Goal: Transaction & Acquisition: Purchase product/service

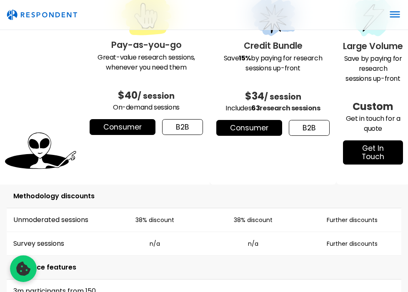
scroll to position [1275, 0]
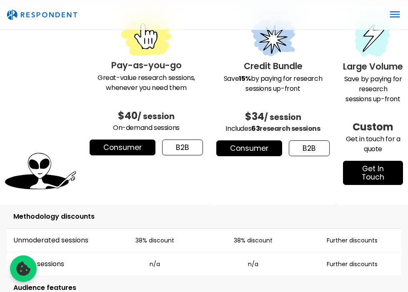
click at [152, 123] on p "On-demand sessions" at bounding box center [146, 128] width 113 height 10
click at [154, 93] on div "$40 / session" at bounding box center [146, 108] width 113 height 30
click at [172, 140] on link "b2b" at bounding box center [182, 148] width 41 height 16
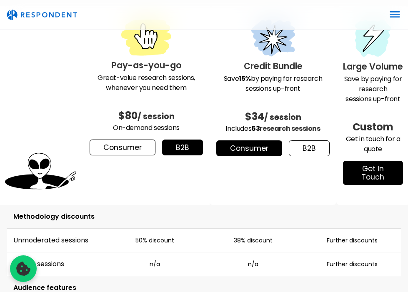
click at [137, 140] on link "Consumer" at bounding box center [123, 148] width 66 height 16
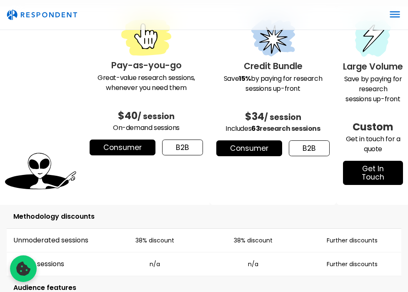
click at [182, 140] on link "b2b" at bounding box center [182, 148] width 41 height 16
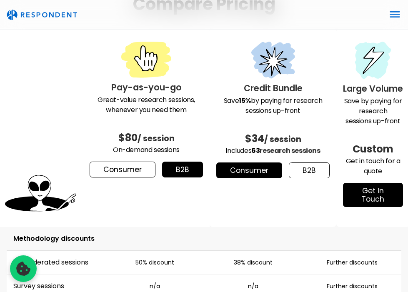
scroll to position [1252, 0]
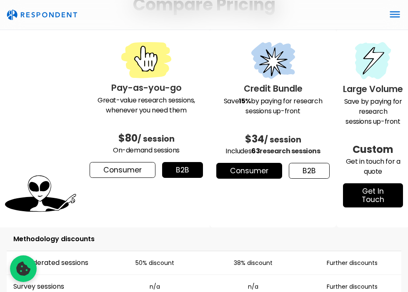
click at [137, 162] on link "Consumer" at bounding box center [123, 170] width 66 height 16
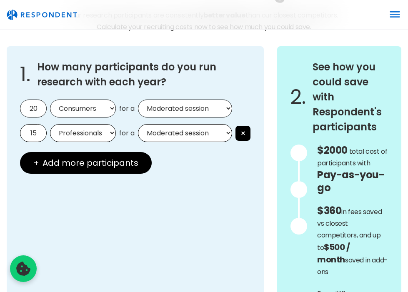
scroll to position [788, 0]
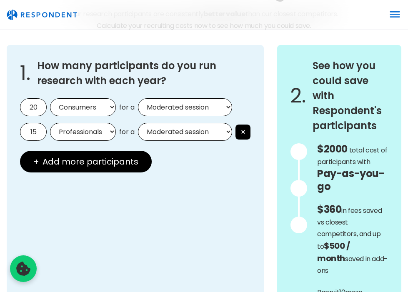
click at [169, 102] on select "Moderated session Unmoderated session" at bounding box center [185, 107] width 94 height 18
click at [267, 63] on div "1. How many participants do you run research with each year? 20 Consumers Profe…" at bounding box center [204, 215] width 395 height 340
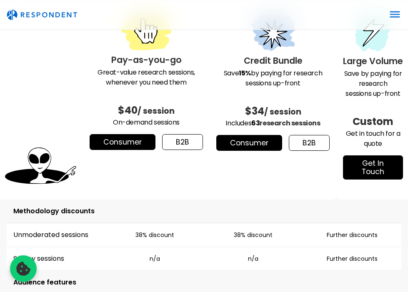
scroll to position [1278, 0]
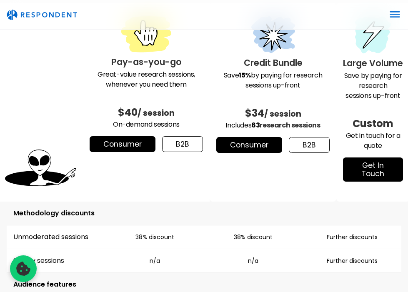
click at [123, 136] on link "Consumer" at bounding box center [123, 144] width 66 height 16
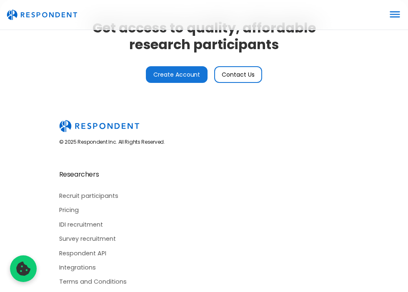
scroll to position [2266, 0]
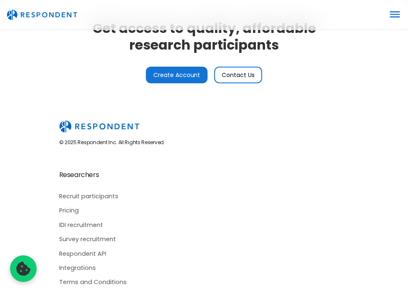
click at [189, 67] on link "Create Account" at bounding box center [177, 75] width 62 height 17
